Goal: Communication & Community: Answer question/provide support

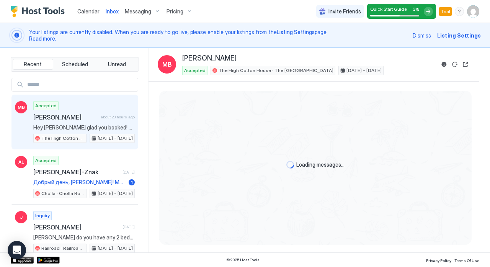
scroll to position [89, 0]
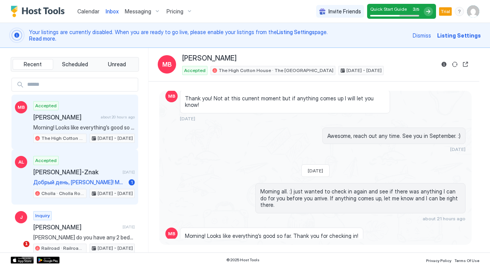
click at [82, 162] on div "Accepted Aleksandr Liubkovskii-Znak 9 days ago Добрый день, Джефри! Меня зовут …" at bounding box center [83, 177] width 101 height 42
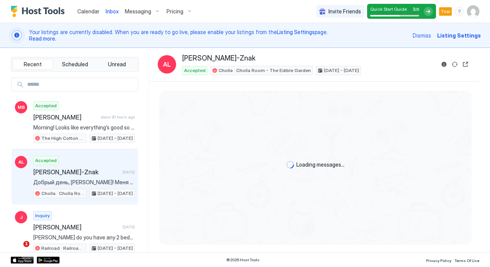
scroll to position [770, 0]
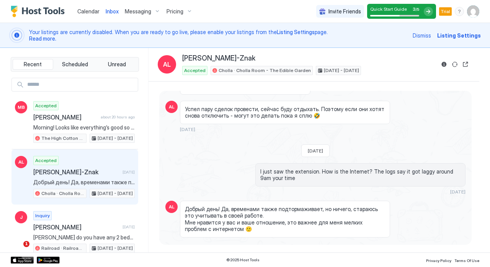
click at [48, 9] on img "Host Tools Logo" at bounding box center [39, 11] width 57 height 11
